Goal: Complete application form

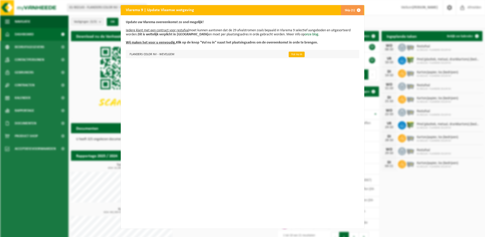
click at [294, 54] on link "Vul nu in" at bounding box center [297, 55] width 16 height 6
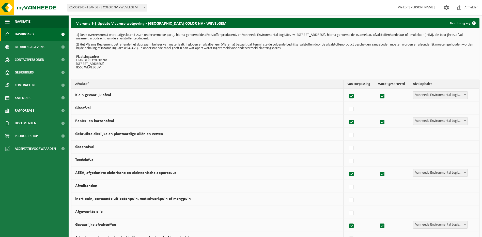
click at [22, 34] on span "Dashboard" at bounding box center [24, 34] width 19 height 13
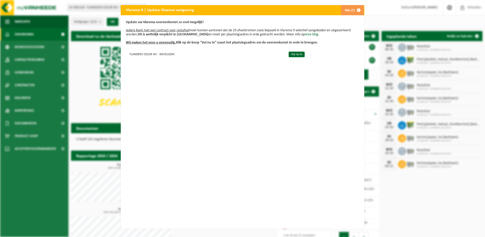
click at [383, 63] on div "Vlarema 9 | Update Vlaamse wetgeving Skip (1) Update uw Vlarema overeenkomst zo…" at bounding box center [242, 118] width 485 height 237
click at [388, 19] on div "Vlarema 9 | Update Vlaamse wetgeving Skip (1) Update uw Vlarema overeenkomst zo…" at bounding box center [242, 118] width 485 height 237
